Goal: Transaction & Acquisition: Purchase product/service

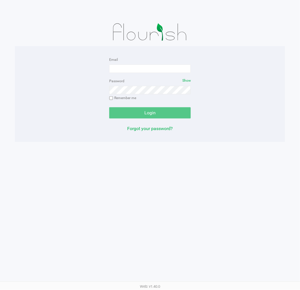
click at [126, 63] on div "Email" at bounding box center [150, 64] width 82 height 17
click at [125, 68] on input "Email" at bounding box center [150, 69] width 82 height 8
type input "samadio@liveparallel.com"
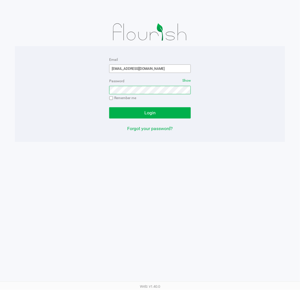
click at [109, 107] on button "Login" at bounding box center [150, 112] width 82 height 11
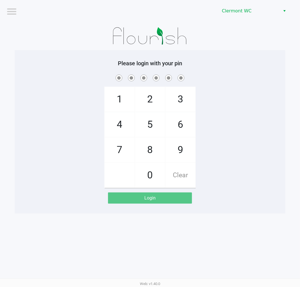
click at [265, 117] on div "1 4 7 2 5 8 0 3 6 9 Clear" at bounding box center [150, 131] width 270 height 115
checkbox input "true"
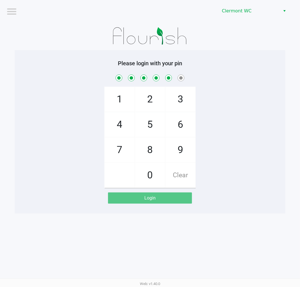
checkbox input "true"
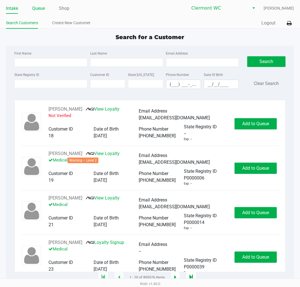
click at [42, 10] on link "Queue" at bounding box center [38, 9] width 13 height 8
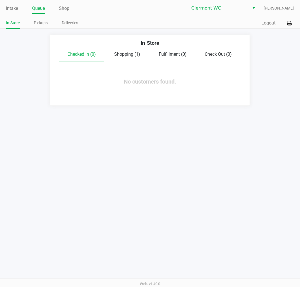
click at [17, 6] on link "Intake" at bounding box center [12, 9] width 12 height 8
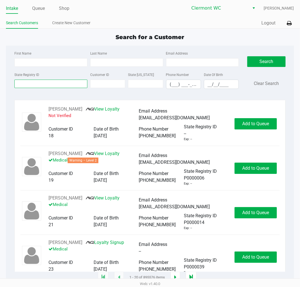
click at [44, 85] on input "State Registry ID" at bounding box center [50, 84] width 73 height 8
click at [46, 85] on input "State Registry ID" at bounding box center [50, 84] width 73 height 8
click at [46, 88] on input "State Registry ID" at bounding box center [50, 84] width 73 height 8
click at [41, 84] on input "State Registry ID" at bounding box center [50, 84] width 73 height 8
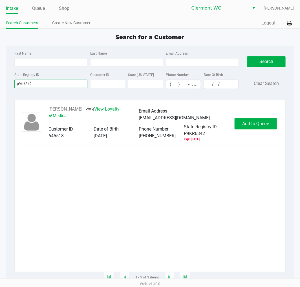
type input "p9kr6342"
click at [254, 127] on span "Add to Queue" at bounding box center [255, 123] width 27 height 5
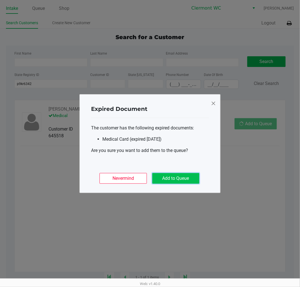
click at [174, 181] on button "Add to Queue" at bounding box center [175, 178] width 47 height 11
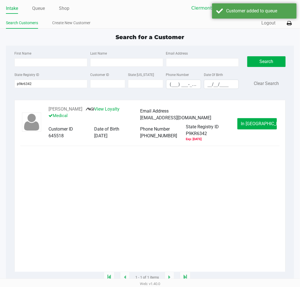
click at [260, 122] on span "In Queue" at bounding box center [264, 123] width 47 height 5
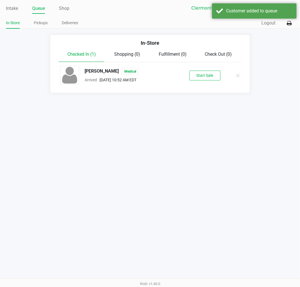
click at [200, 75] on button "Start Sale" at bounding box center [204, 76] width 31 height 10
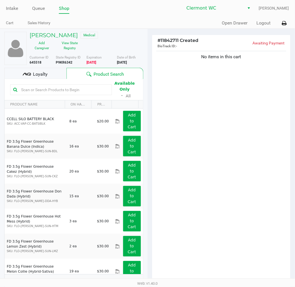
click at [54, 90] on input "text" at bounding box center [64, 90] width 90 height 8
click at [81, 92] on input "text" at bounding box center [64, 90] width 90 height 8
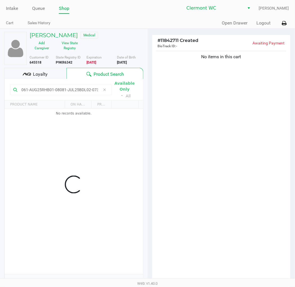
scroll to position [0, 108]
type input "1-JUL25WBV04-08111-JUL25GPE02-08061-AUG25RHB01-08081-JUL25BDL02-07311-JUL25JCW0…"
click at [231, 199] on div "No items in this cart" at bounding box center [221, 166] width 139 height 233
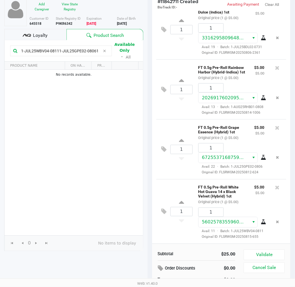
scroll to position [58, 0]
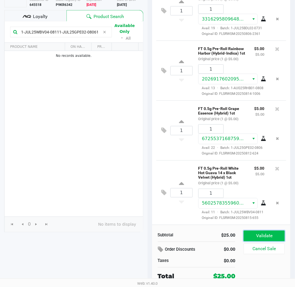
click at [266, 236] on button "Validate" at bounding box center [264, 236] width 41 height 11
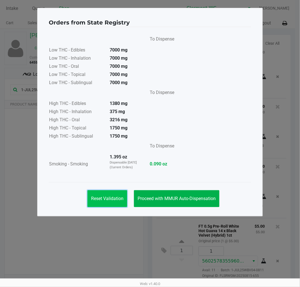
click at [109, 194] on button "Reset Validation" at bounding box center [107, 198] width 40 height 17
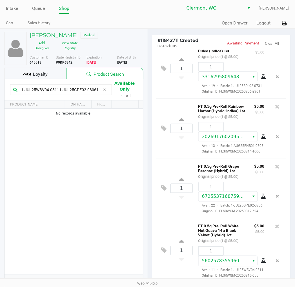
click at [167, 252] on button at bounding box center [166, 251] width 10 height 14
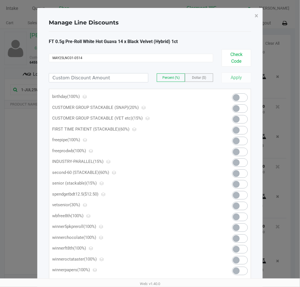
type input "MAY25LNC01-0514"
click at [256, 14] on span "×" at bounding box center [256, 16] width 4 height 8
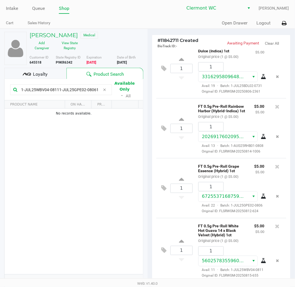
click at [177, 224] on div "1 FT 0.5g Pre-Roll White Hot Guava 14 x Black Velvet (Hybrid) 1ct Original pric…" at bounding box center [221, 250] width 130 height 65
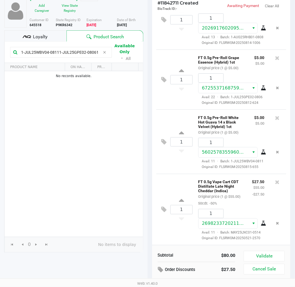
scroll to position [58, 0]
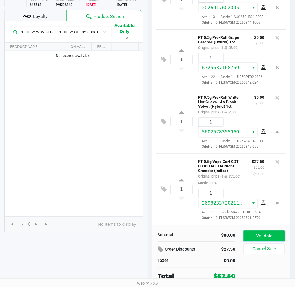
click at [257, 234] on button "Validate" at bounding box center [264, 236] width 41 height 11
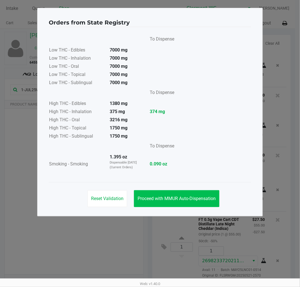
click at [165, 201] on button "Proceed with MMUR Auto-Dispensation" at bounding box center [176, 198] width 85 height 17
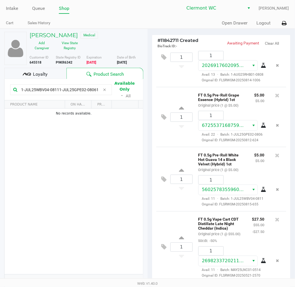
click at [43, 76] on span "Loyalty" at bounding box center [40, 74] width 15 height 7
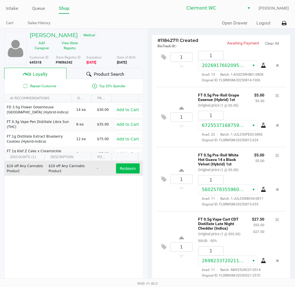
click at [130, 167] on span "Redeem" at bounding box center [128, 169] width 16 height 5
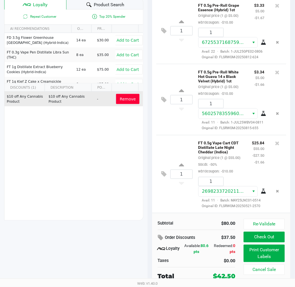
scroll to position [243, 0]
click at [265, 259] on button "Print Customer Labels" at bounding box center [264, 253] width 41 height 17
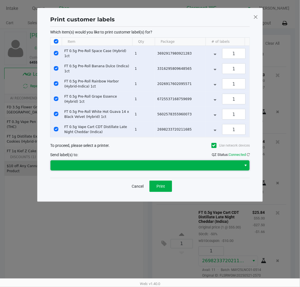
click at [129, 171] on span at bounding box center [145, 166] width 191 height 10
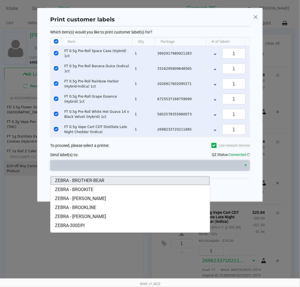
click at [87, 180] on span "ZEBRA - BROTHER-BEAR" at bounding box center [79, 181] width 49 height 7
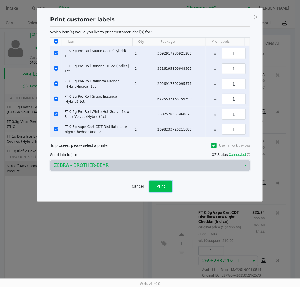
click at [162, 189] on span "Print" at bounding box center [160, 186] width 8 height 5
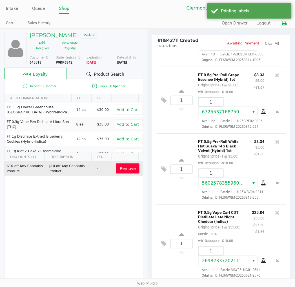
click at [285, 23] on icon at bounding box center [284, 23] width 5 height 4
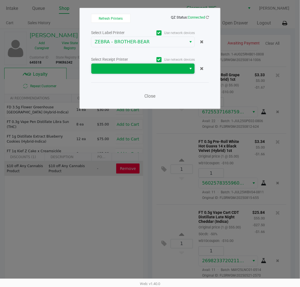
click at [144, 74] on span at bounding box center [138, 69] width 95 height 10
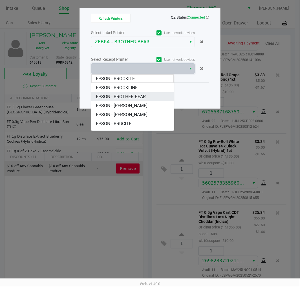
click at [143, 97] on span "EPSON - BROTHER-BEAR" at bounding box center [121, 97] width 50 height 7
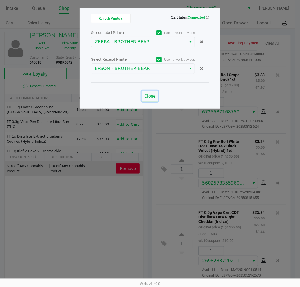
click at [153, 97] on span "Close" at bounding box center [150, 96] width 11 height 5
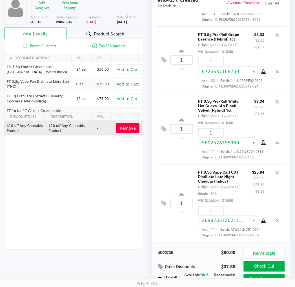
scroll to position [70, 0]
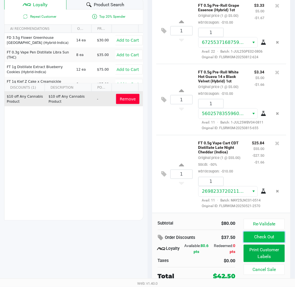
click at [261, 240] on button "Check Out" at bounding box center [264, 237] width 41 height 11
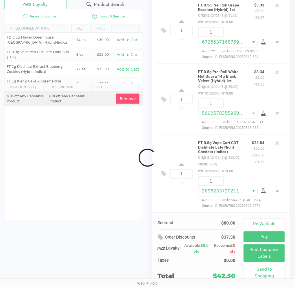
scroll to position [249, 0]
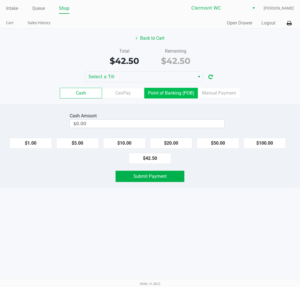
click at [171, 96] on label "Point of Banking (POB)" at bounding box center [171, 93] width 54 height 11
click at [0, 0] on 7 "Point of Banking (POB)" at bounding box center [0, 0] width 0 height 0
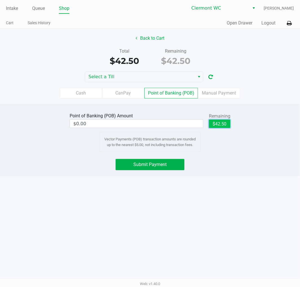
click at [210, 124] on button "$42.50" at bounding box center [219, 124] width 21 height 8
type input "$42.50"
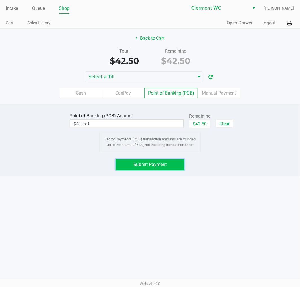
click at [155, 167] on span "Submit Payment" at bounding box center [149, 164] width 33 height 5
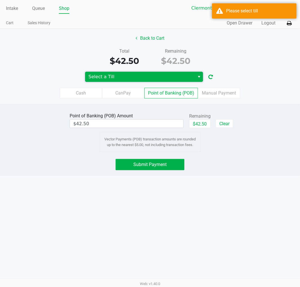
click at [179, 72] on span "Select a Till" at bounding box center [140, 77] width 110 height 10
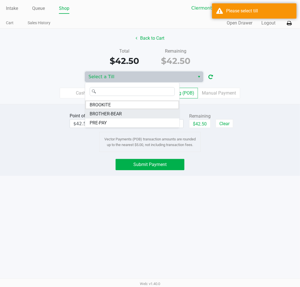
click at [153, 110] on li "BROTHER-BEAR" at bounding box center [132, 114] width 94 height 9
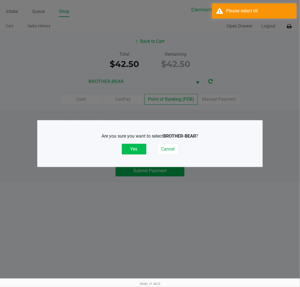
click at [139, 148] on button "Yes" at bounding box center [134, 149] width 25 height 11
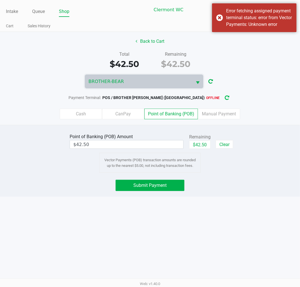
click at [225, 98] on icon "button" at bounding box center [227, 98] width 5 height 4
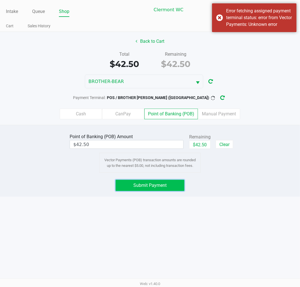
click at [158, 183] on span "Submit Payment" at bounding box center [149, 185] width 33 height 5
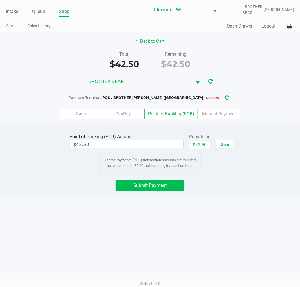
click at [225, 100] on icon "button" at bounding box center [227, 98] width 5 height 4
click at [160, 186] on span "Submit Payment" at bounding box center [149, 185] width 33 height 5
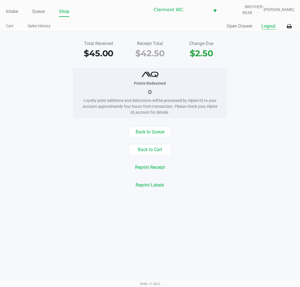
click at [267, 28] on button "Logout" at bounding box center [268, 26] width 14 height 7
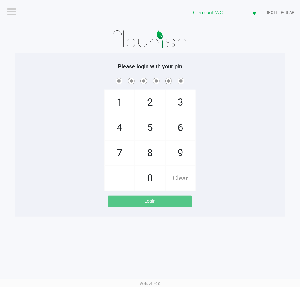
click at [153, 130] on span "5" at bounding box center [150, 128] width 30 height 25
checkbox input "true"
click at [156, 126] on span "5" at bounding box center [150, 128] width 30 height 25
checkbox input "true"
click at [156, 102] on span "2" at bounding box center [150, 102] width 30 height 25
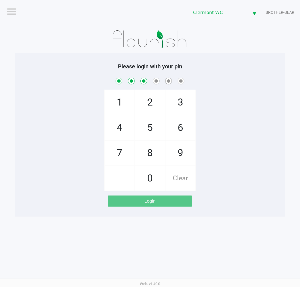
checkbox input "true"
click at [123, 98] on span "1" at bounding box center [120, 102] width 30 height 25
checkbox input "true"
click at [182, 153] on span "9" at bounding box center [180, 153] width 30 height 25
checkbox input "true"
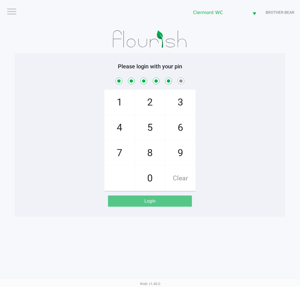
click at [153, 102] on span "2" at bounding box center [150, 102] width 30 height 25
checkbox input "true"
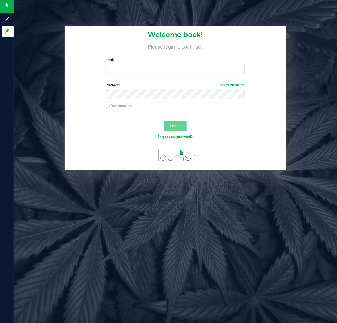
click at [134, 60] on label "Email" at bounding box center [175, 59] width 139 height 5
click at [134, 64] on input "Email" at bounding box center [175, 69] width 139 height 10
type input "[EMAIL_ADDRESS][DOMAIN_NAME]"
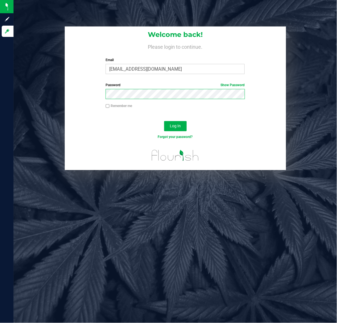
click at [164, 121] on button "Log In" at bounding box center [175, 126] width 23 height 10
